Goal: Information Seeking & Learning: Learn about a topic

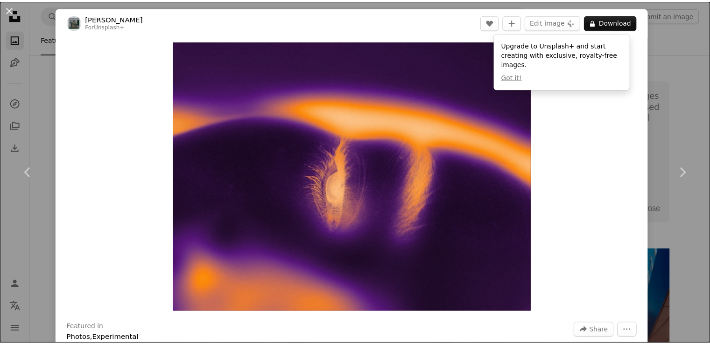
scroll to position [892, 0]
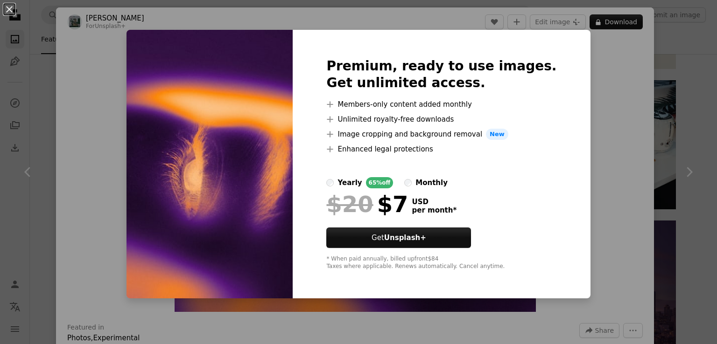
click at [420, 186] on label "monthly" at bounding box center [425, 182] width 43 height 11
click at [345, 187] on label "yearly 65% off" at bounding box center [359, 182] width 67 height 11
click at [602, 118] on div "An X shape Premium, ready to use images. Get unlimited access. A plus sign Memb…" at bounding box center [358, 172] width 717 height 344
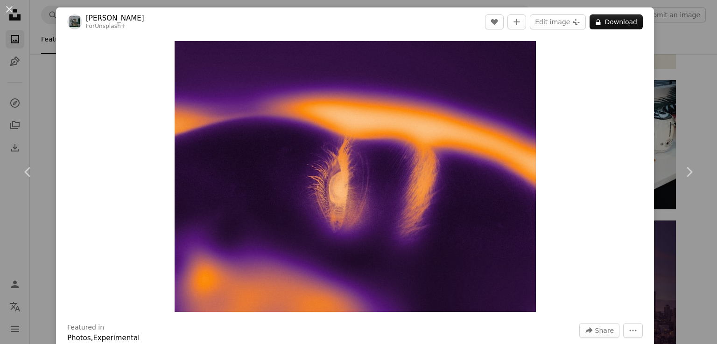
click at [4, 14] on button "An X shape" at bounding box center [9, 9] width 11 height 11
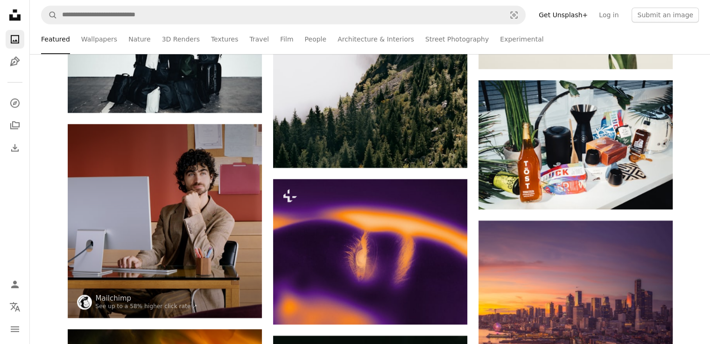
click at [610, 15] on link "Log in" at bounding box center [608, 14] width 31 height 15
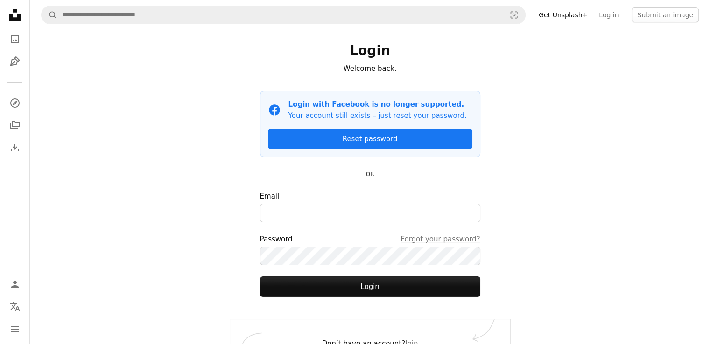
scroll to position [34, 0]
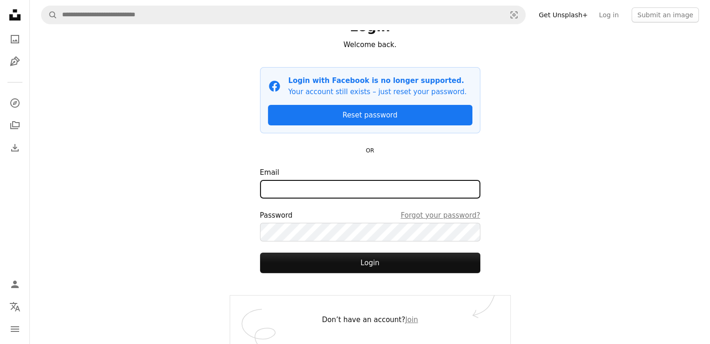
click at [394, 193] on input "Email" at bounding box center [370, 189] width 220 height 19
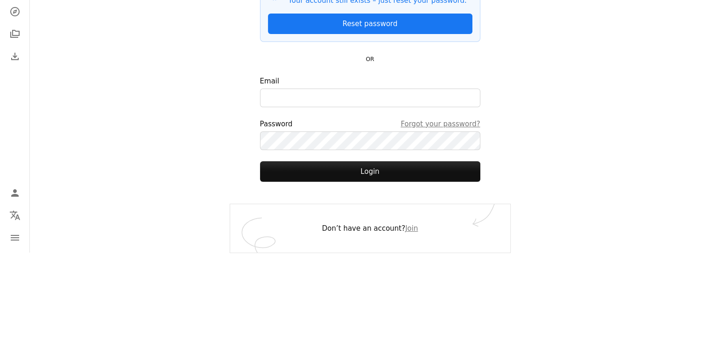
click at [581, 230] on div "A magnifying glass Visual search Get Unsplash+ Log in Submit an image Login Wel…" at bounding box center [370, 155] width 680 height 378
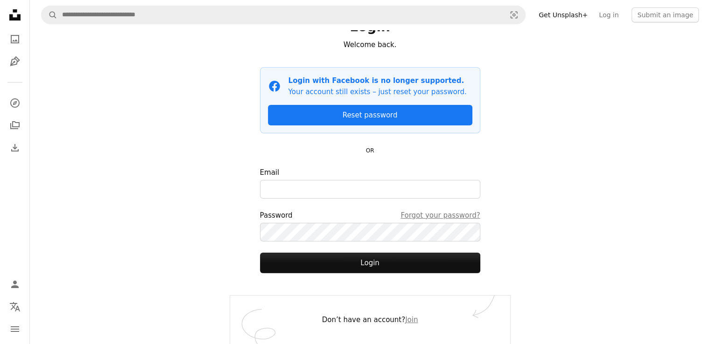
click at [405, 320] on link "Join" at bounding box center [411, 320] width 13 height 8
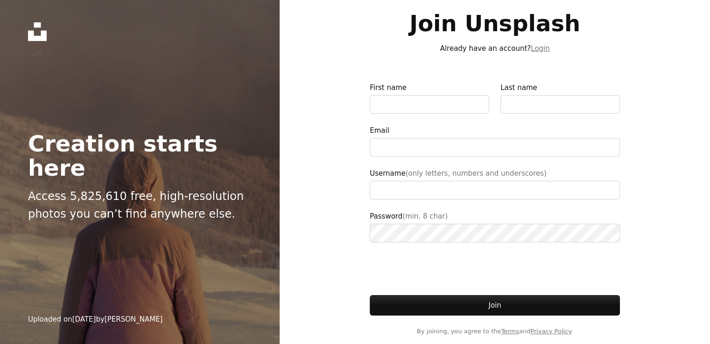
type input "**********"
click at [451, 104] on input "First name" at bounding box center [428, 104] width 119 height 19
type input "*******"
click at [538, 108] on input "Last name" at bounding box center [559, 104] width 119 height 19
type input "*******"
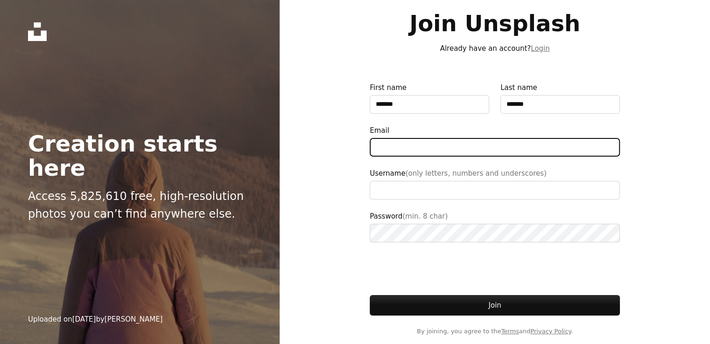
click at [449, 146] on input "Email" at bounding box center [494, 147] width 250 height 19
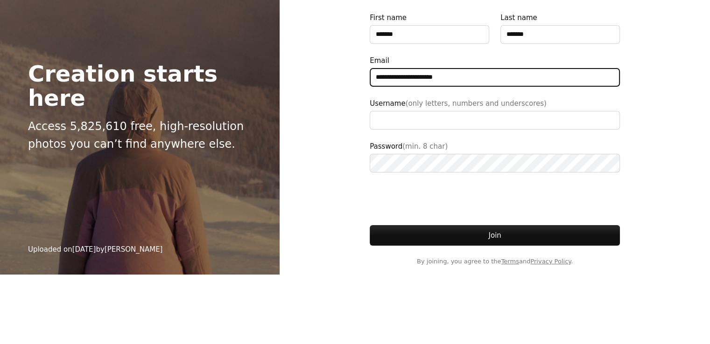
type input "**********"
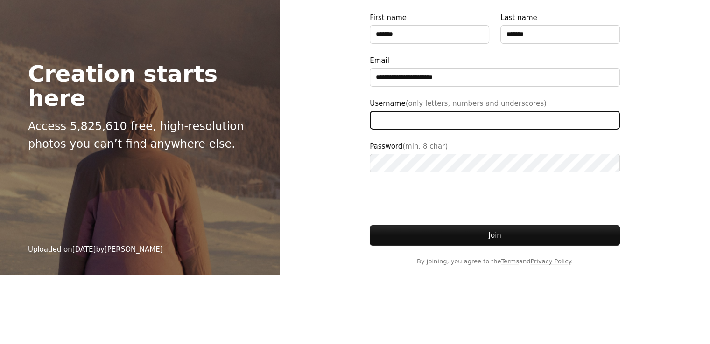
click at [416, 193] on input "Username (only letters, numbers and underscores)" at bounding box center [494, 190] width 250 height 19
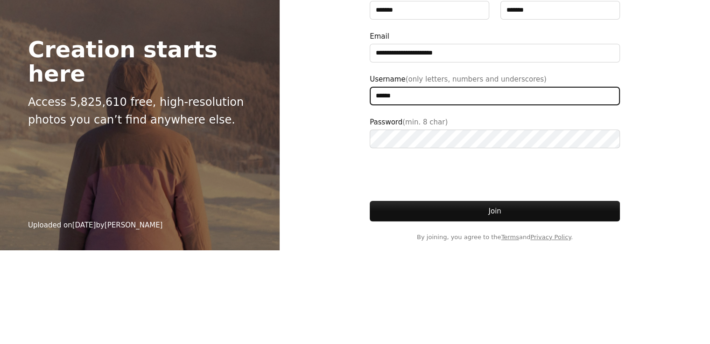
click at [397, 193] on input "******" at bounding box center [494, 190] width 250 height 19
type input "*"
type input "******"
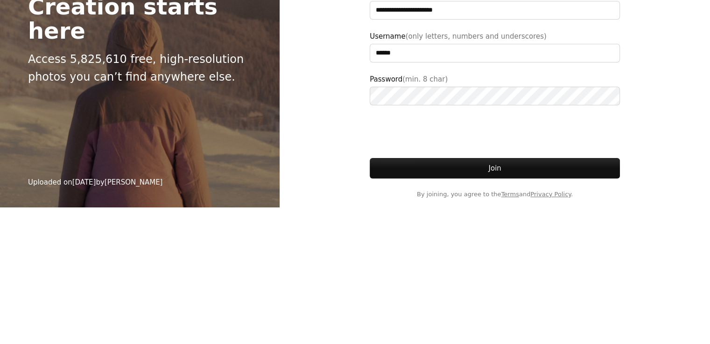
click at [503, 305] on button "Join" at bounding box center [494, 305] width 250 height 21
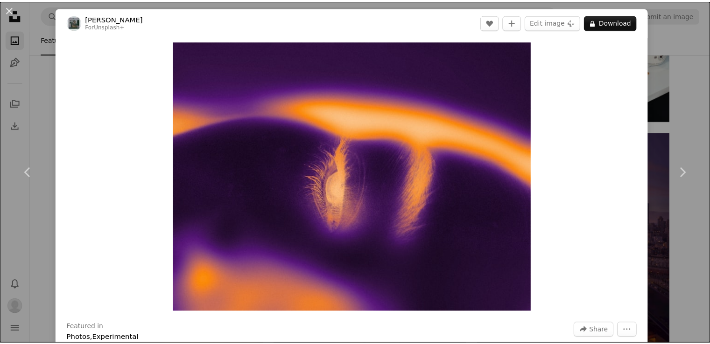
scroll to position [22, 0]
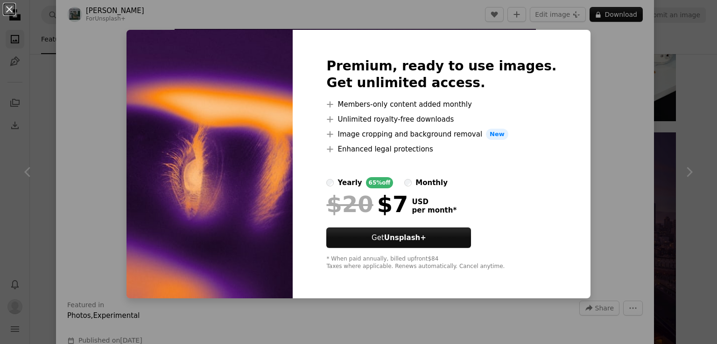
click at [101, 157] on div "An X shape Premium, ready to use images. Get unlimited access. A plus sign Memb…" at bounding box center [358, 172] width 717 height 344
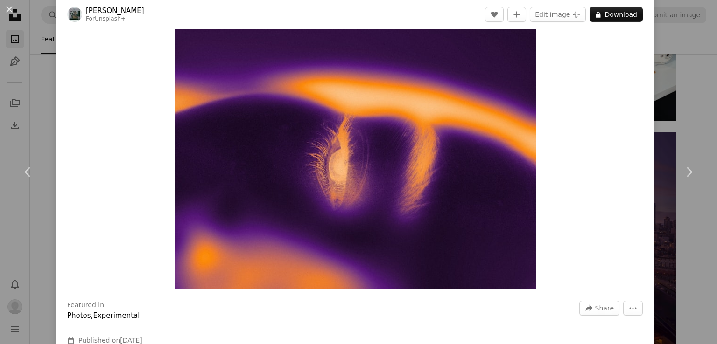
click at [9, 8] on button "An X shape" at bounding box center [9, 9] width 11 height 11
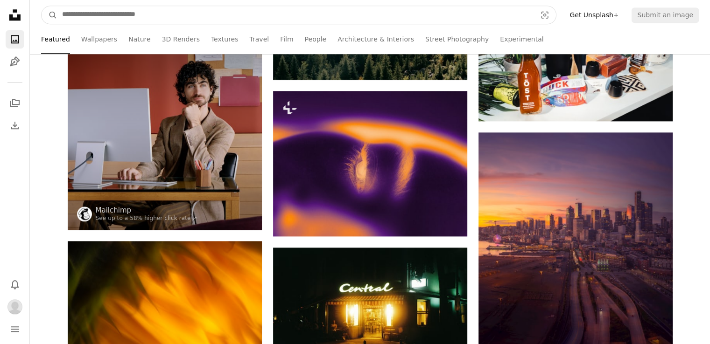
click at [187, 18] on input "Find visuals sitewide" at bounding box center [295, 15] width 476 height 18
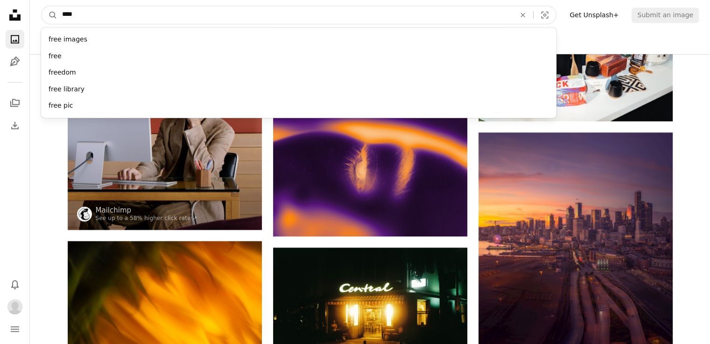
type input "****"
click at [82, 31] on div "free images free freedom free library free pic" at bounding box center [298, 73] width 515 height 91
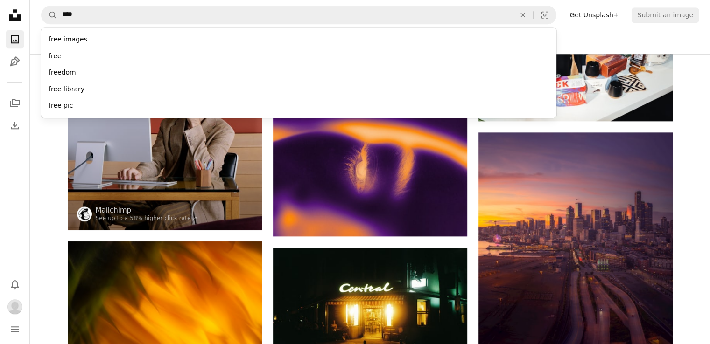
click at [77, 44] on div "free images" at bounding box center [298, 39] width 515 height 17
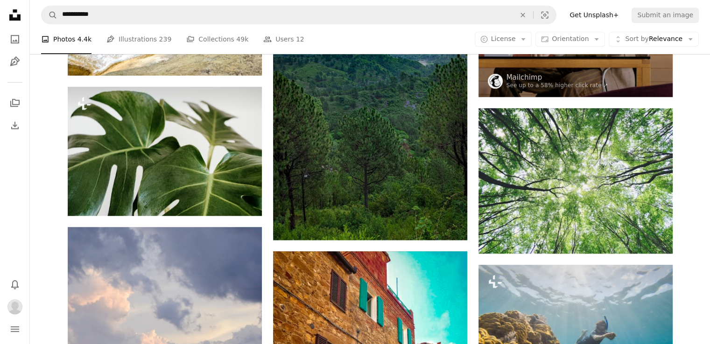
scroll to position [812, 0]
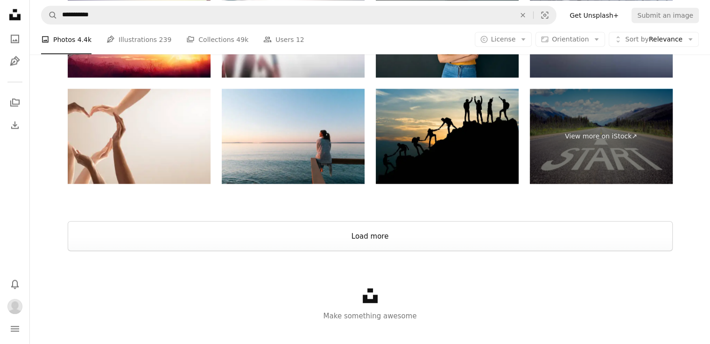
click at [445, 233] on button "Load more" at bounding box center [370, 237] width 605 height 30
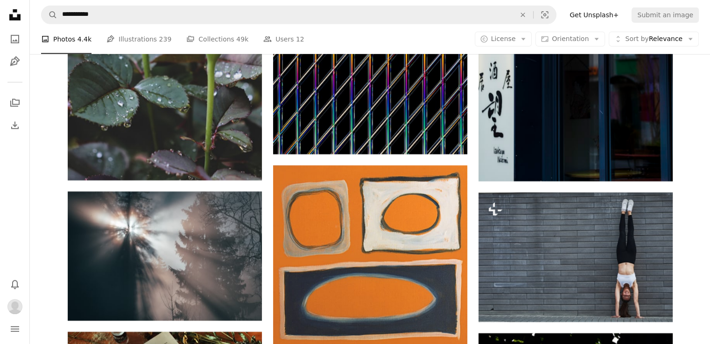
scroll to position [6456, 0]
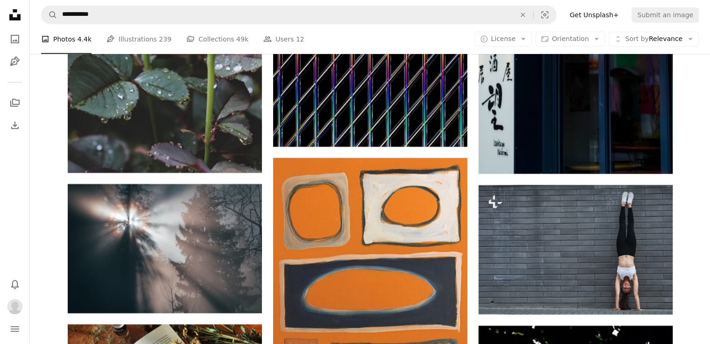
click at [128, 47] on link "Pen Tool Illustrations 239" at bounding box center [138, 39] width 65 height 30
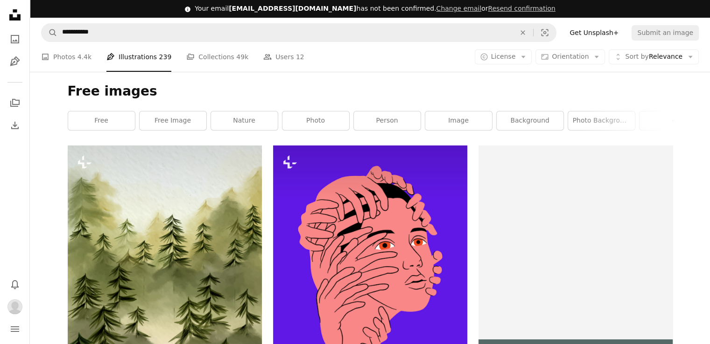
click at [114, 123] on link "free" at bounding box center [101, 120] width 67 height 19
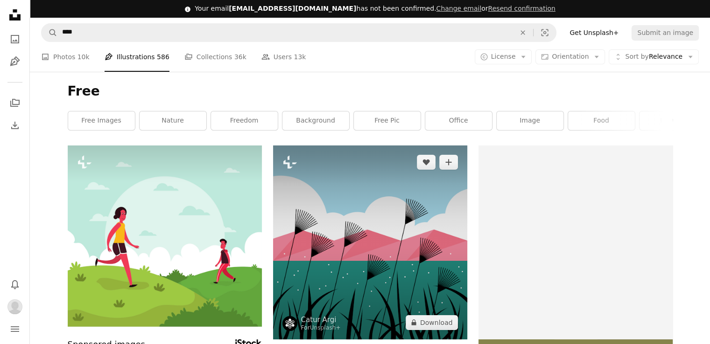
click at [342, 195] on img at bounding box center [370, 243] width 194 height 194
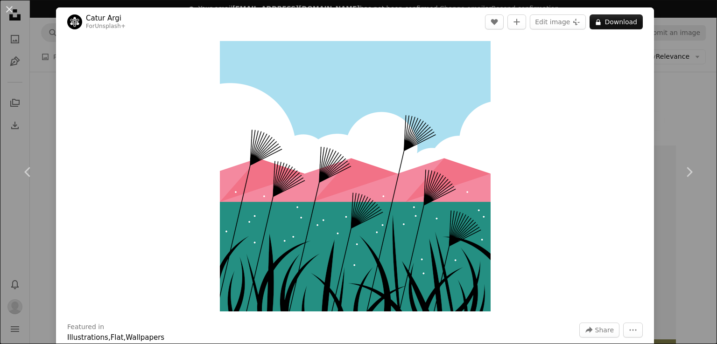
click at [656, 56] on div "An X shape Chevron left Chevron right Catur Argi For Unsplash+ A heart A plus s…" at bounding box center [358, 172] width 717 height 344
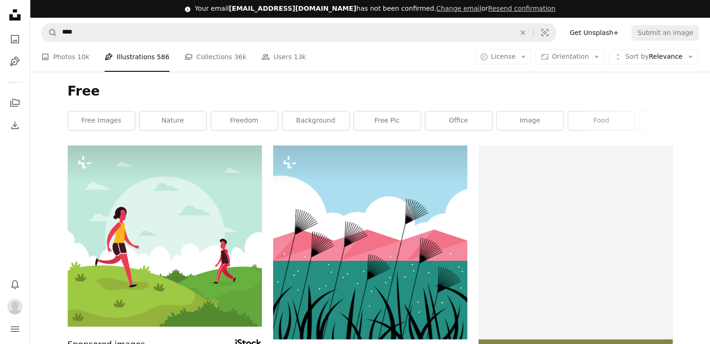
click at [66, 52] on link "A photo Photos 10k" at bounding box center [65, 57] width 49 height 30
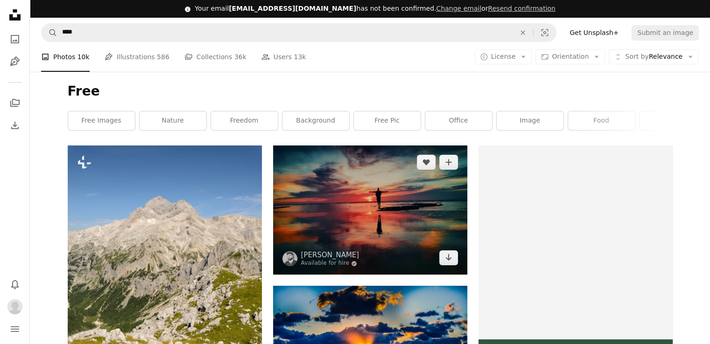
click at [351, 209] on img at bounding box center [370, 210] width 194 height 129
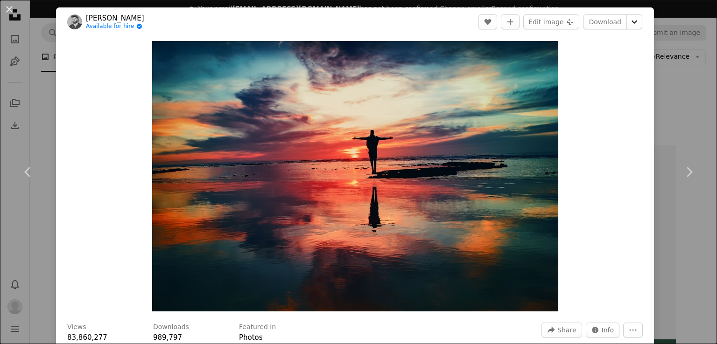
click at [632, 21] on icon "Chevron down" at bounding box center [634, 21] width 15 height 11
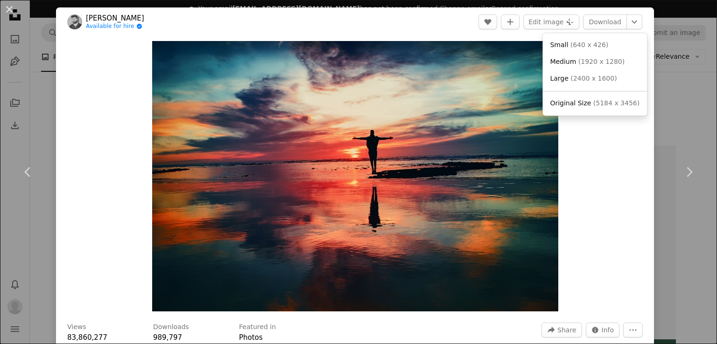
click at [40, 43] on dialog "An X shape Chevron left Chevron right [PERSON_NAME] Available for hire A checkm…" at bounding box center [358, 172] width 717 height 344
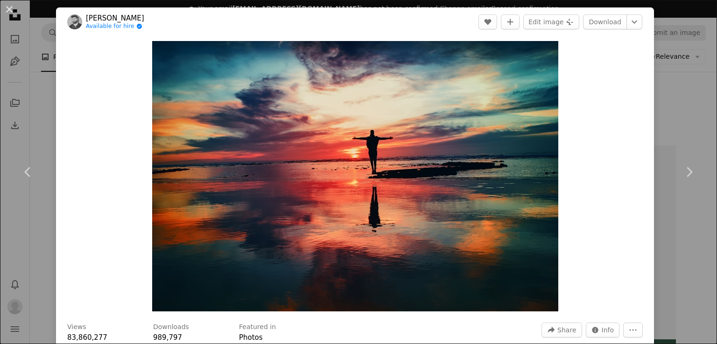
click at [15, 15] on button "An X shape" at bounding box center [9, 9] width 11 height 11
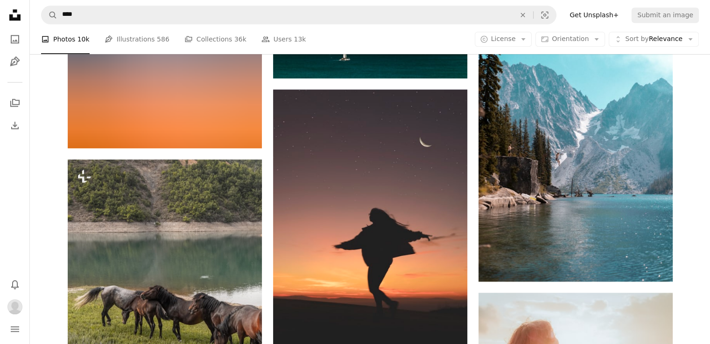
scroll to position [978, 0]
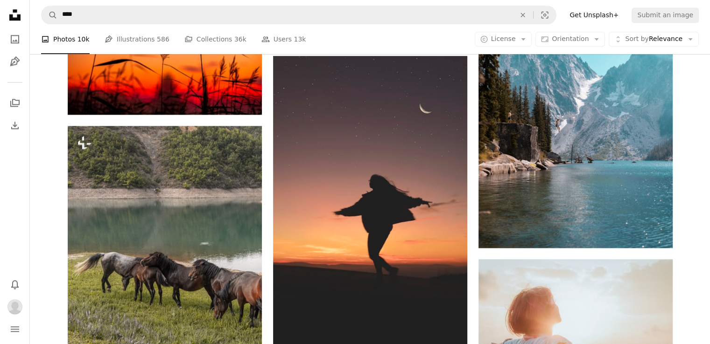
click at [433, 187] on img at bounding box center [370, 201] width 194 height 290
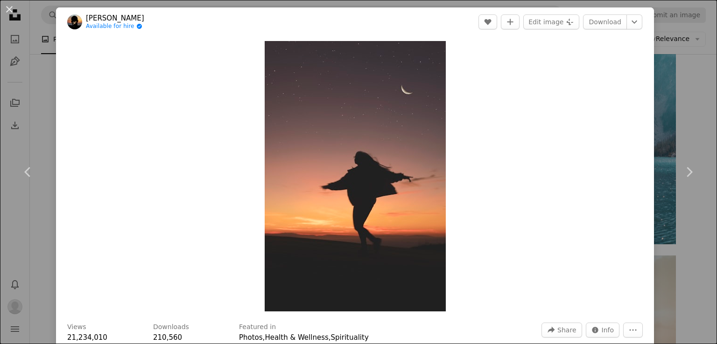
click at [44, 44] on div "An X shape Chevron left Chevron right [PERSON_NAME] Available for hire A checkm…" at bounding box center [358, 172] width 717 height 344
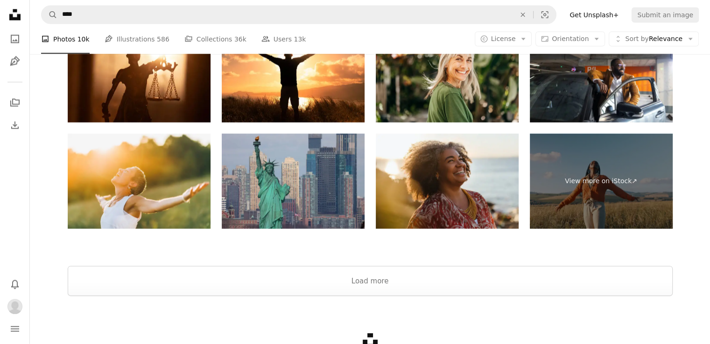
click at [377, 282] on button "Load more" at bounding box center [370, 281] width 605 height 30
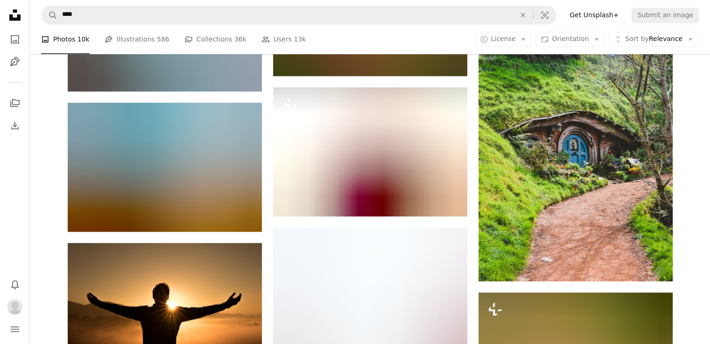
scroll to position [5059, 0]
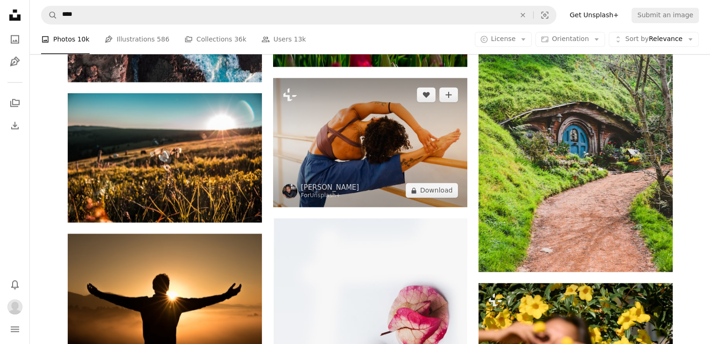
click at [392, 161] on img at bounding box center [370, 142] width 194 height 129
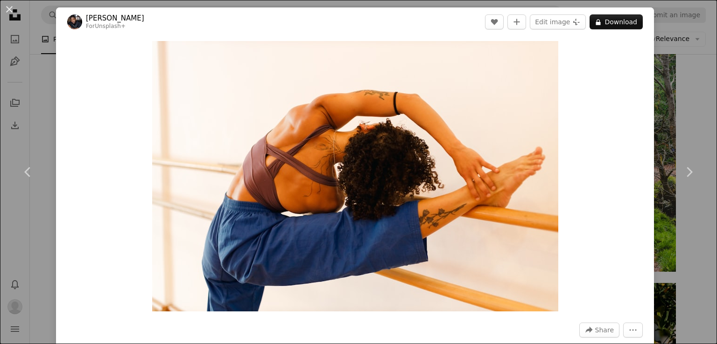
click at [621, 24] on button "A lock Download" at bounding box center [615, 21] width 53 height 15
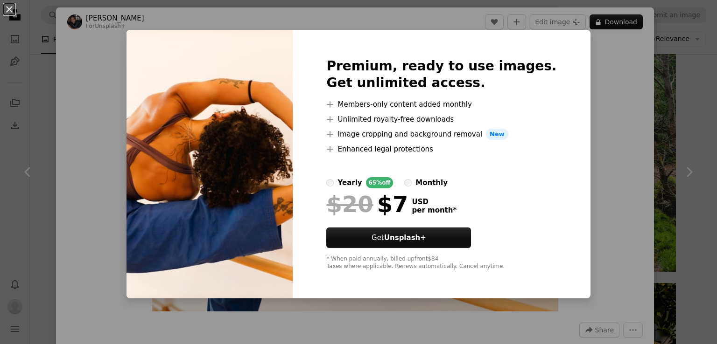
click at [10, 13] on button "An X shape" at bounding box center [9, 9] width 11 height 11
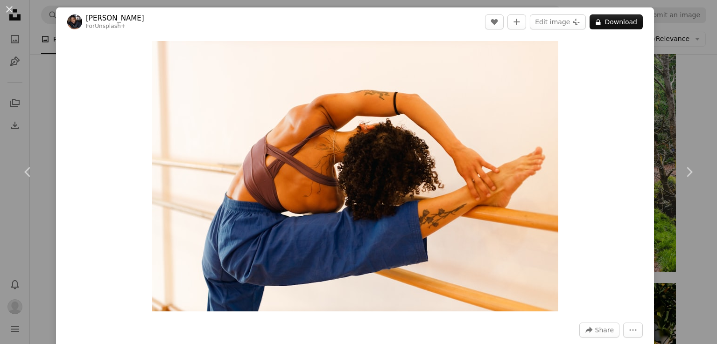
click at [42, 153] on link "Chevron left" at bounding box center [28, 172] width 56 height 90
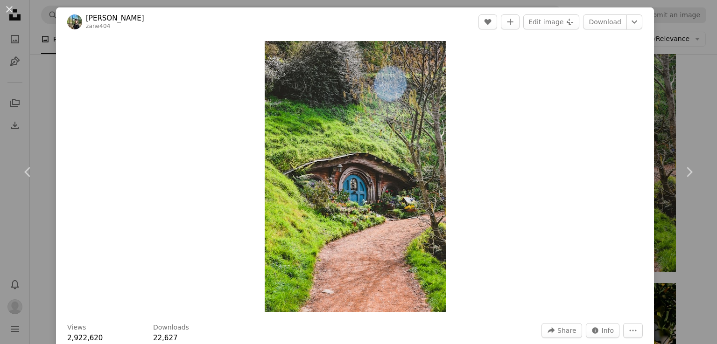
click at [653, 91] on div "An X shape Chevron left Chevron right [PERSON_NAME] zane404 A heart A plus sign…" at bounding box center [358, 172] width 717 height 344
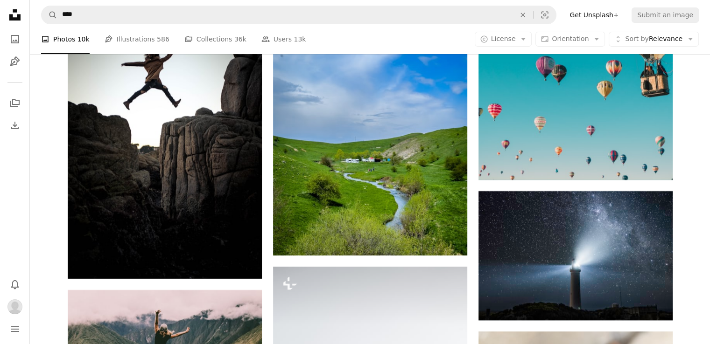
scroll to position [7153, 0]
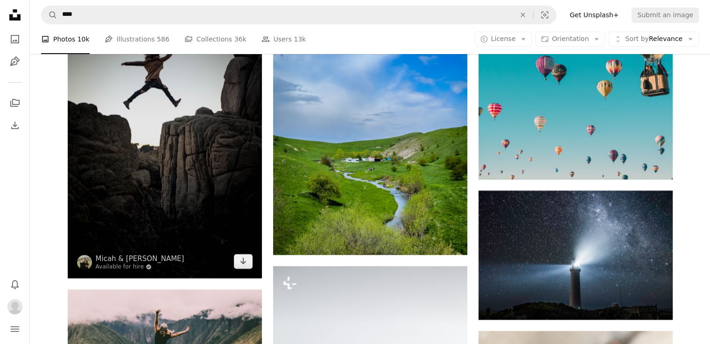
click at [97, 106] on img at bounding box center [165, 133] width 194 height 291
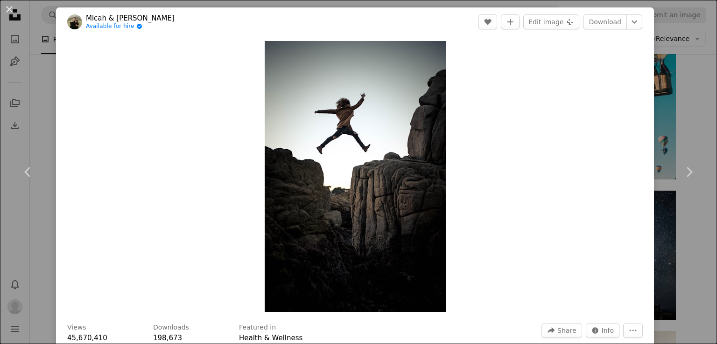
click at [29, 170] on icon "Chevron left" at bounding box center [28, 172] width 15 height 15
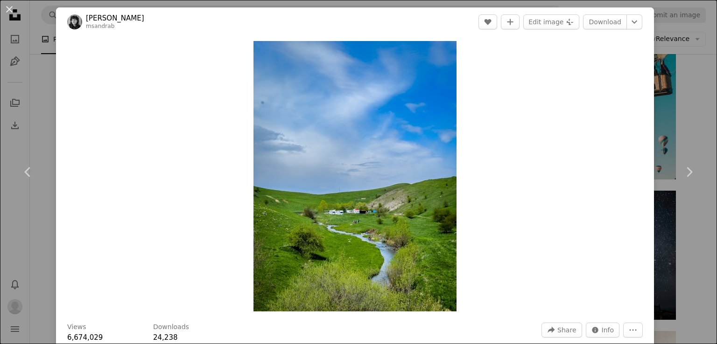
click at [663, 65] on div "An X shape Chevron left Chevron right [PERSON_NAME] msandrab A heart A plus sig…" at bounding box center [358, 172] width 717 height 344
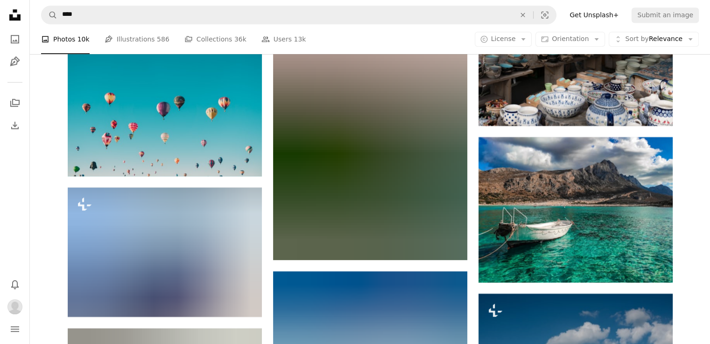
scroll to position [7814, 0]
